Goal: Find specific page/section: Find specific page/section

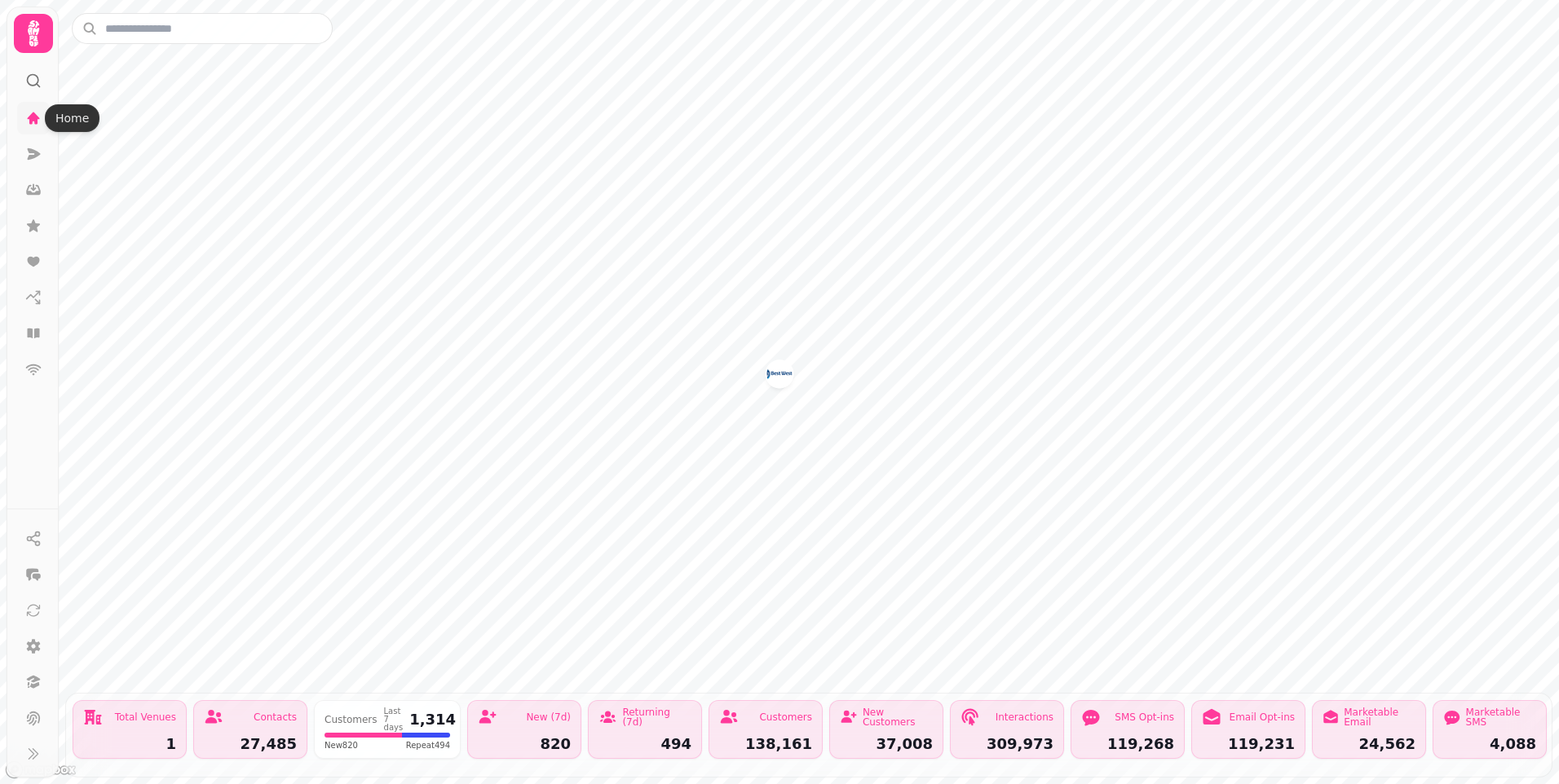
click at [33, 117] on icon at bounding box center [33, 118] width 13 height 13
click at [35, 121] on icon at bounding box center [33, 118] width 13 height 13
click at [35, 155] on icon at bounding box center [34, 154] width 13 height 12
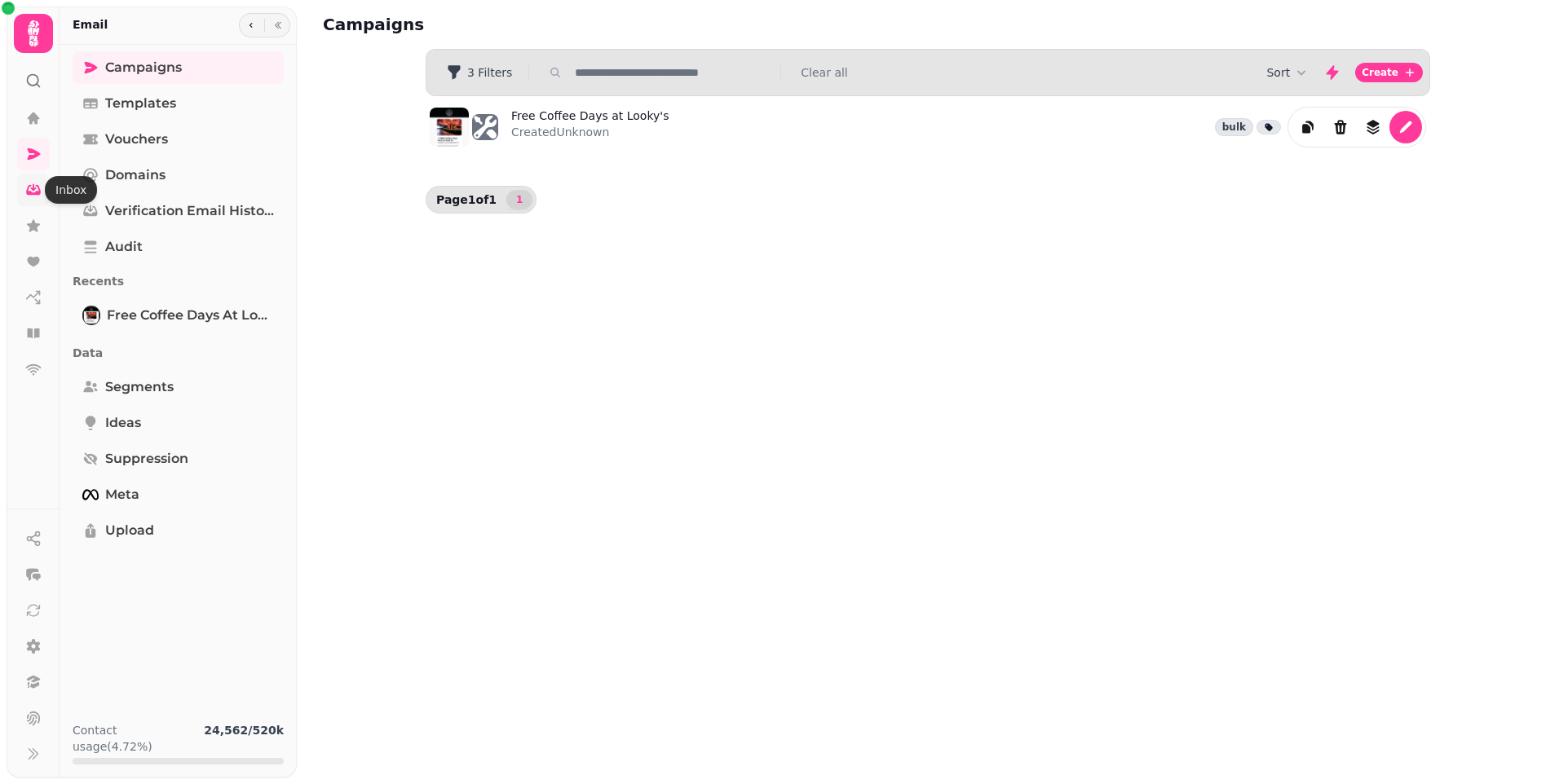
click at [34, 190] on icon at bounding box center [33, 187] width 6 height 8
